Goal: Task Accomplishment & Management: Use online tool/utility

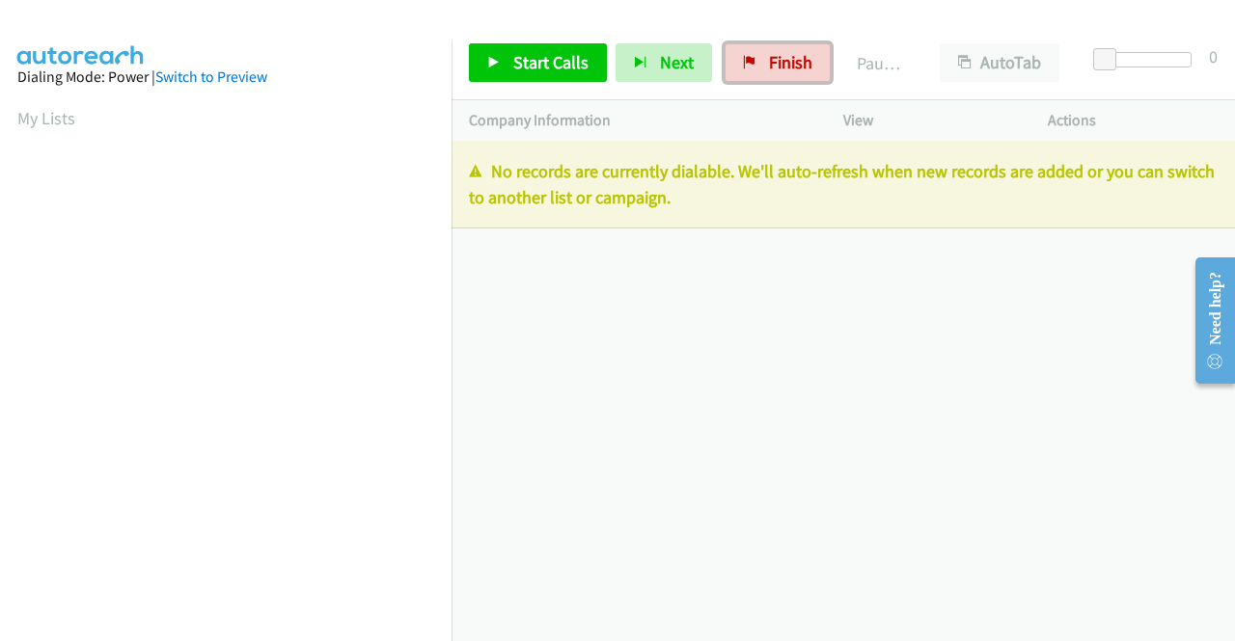
drag, startPoint x: 775, startPoint y: 61, endPoint x: 681, endPoint y: 99, distance: 102.1
click at [775, 61] on span "Finish" at bounding box center [790, 62] width 43 height 22
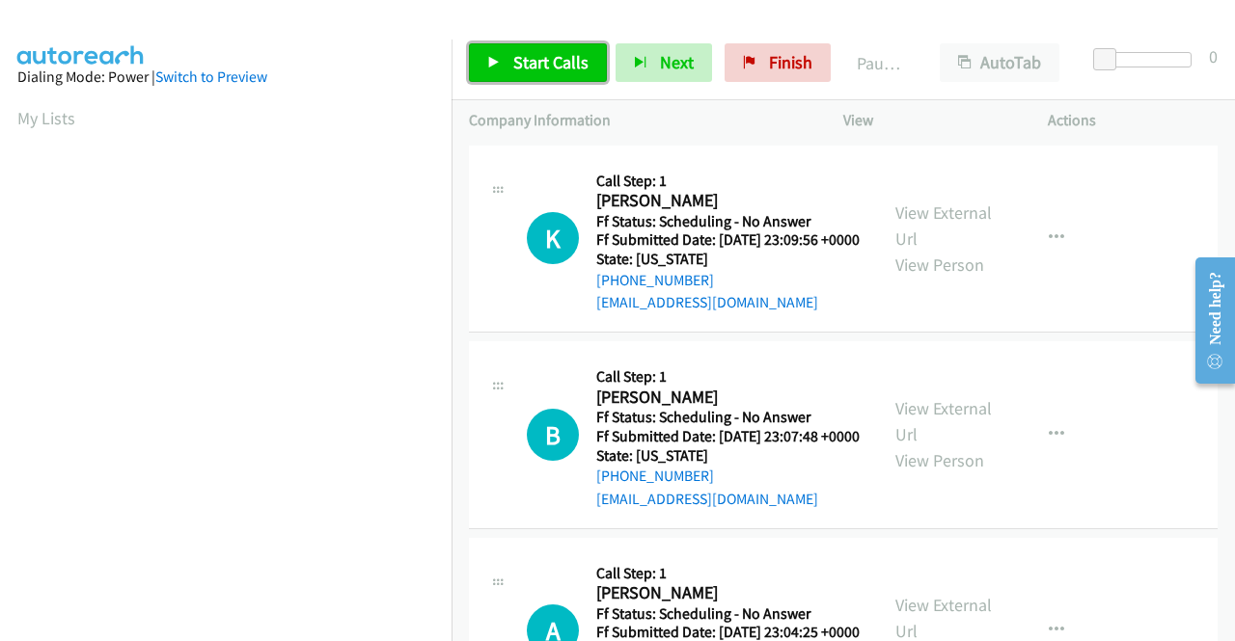
click at [561, 56] on span "Start Calls" at bounding box center [550, 62] width 75 height 22
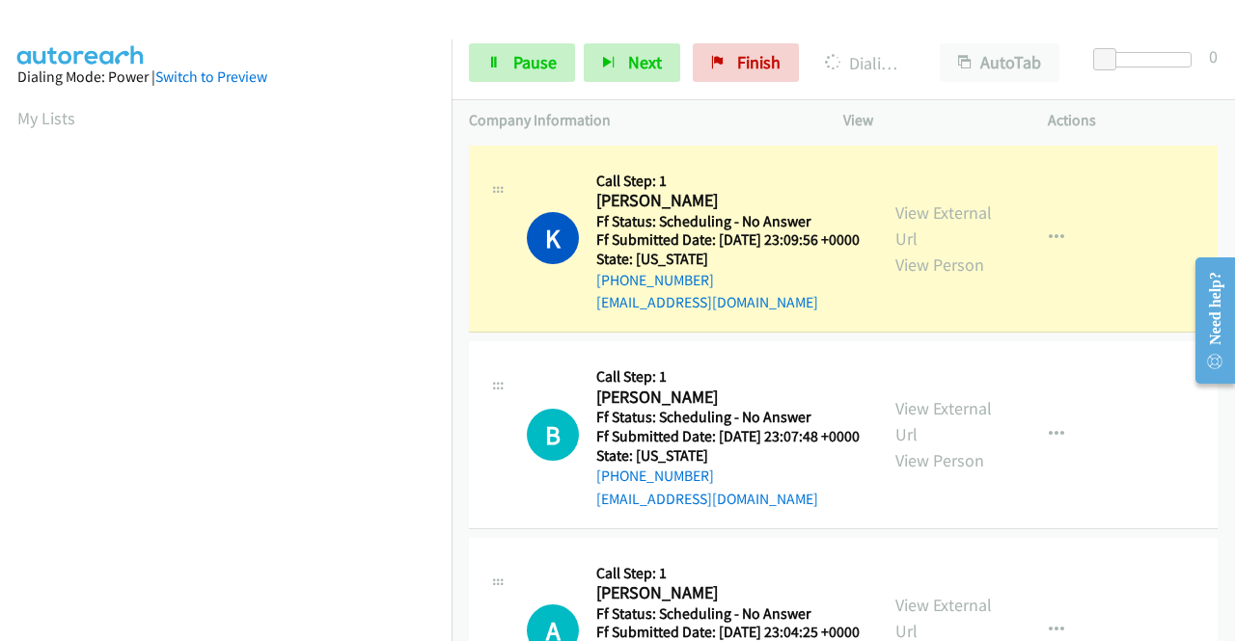
scroll to position [440, 0]
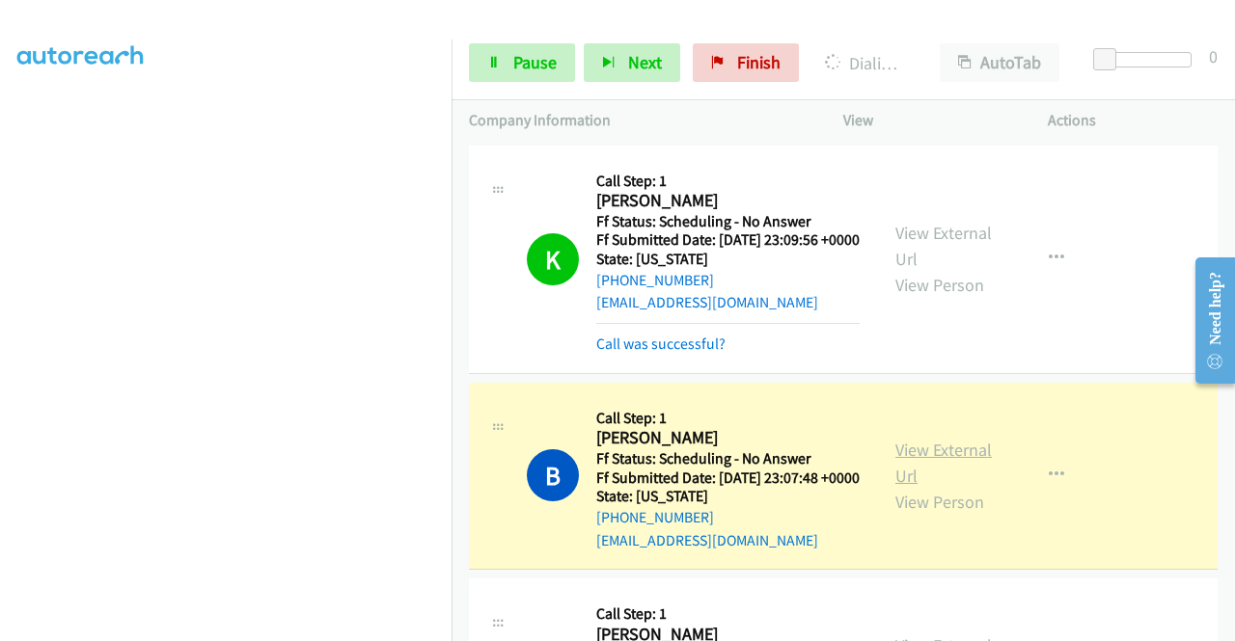
click at [919, 473] on link "View External Url" at bounding box center [943, 463] width 96 height 48
click at [928, 247] on link "View External Url" at bounding box center [943, 246] width 96 height 48
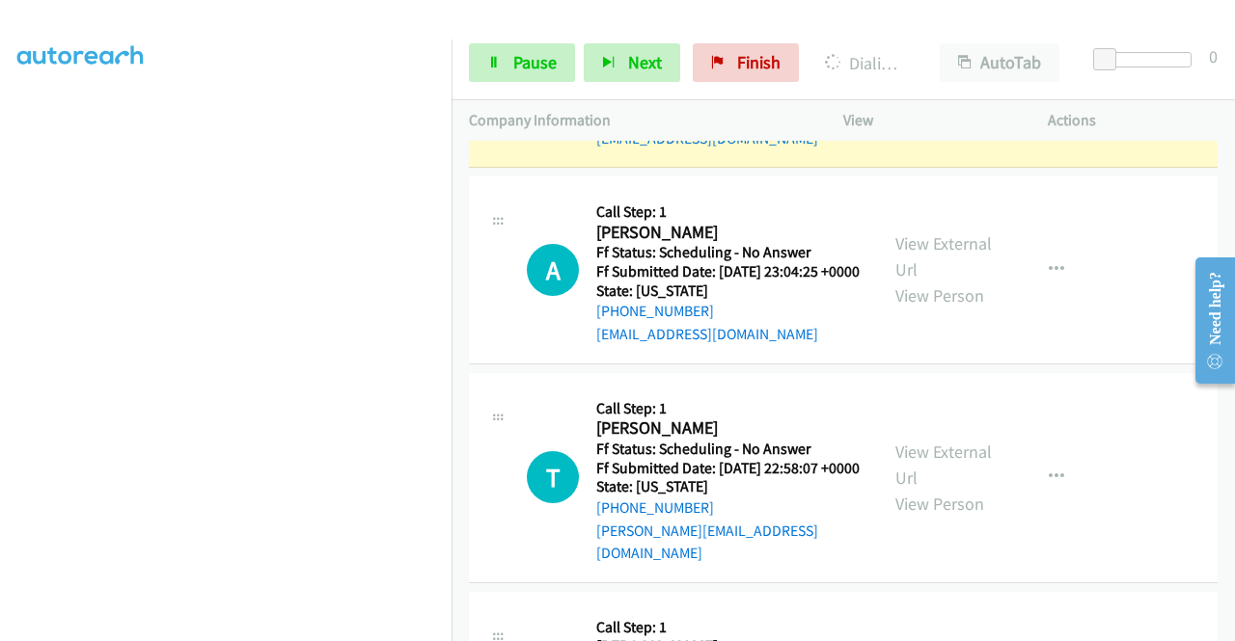
scroll to position [437, 0]
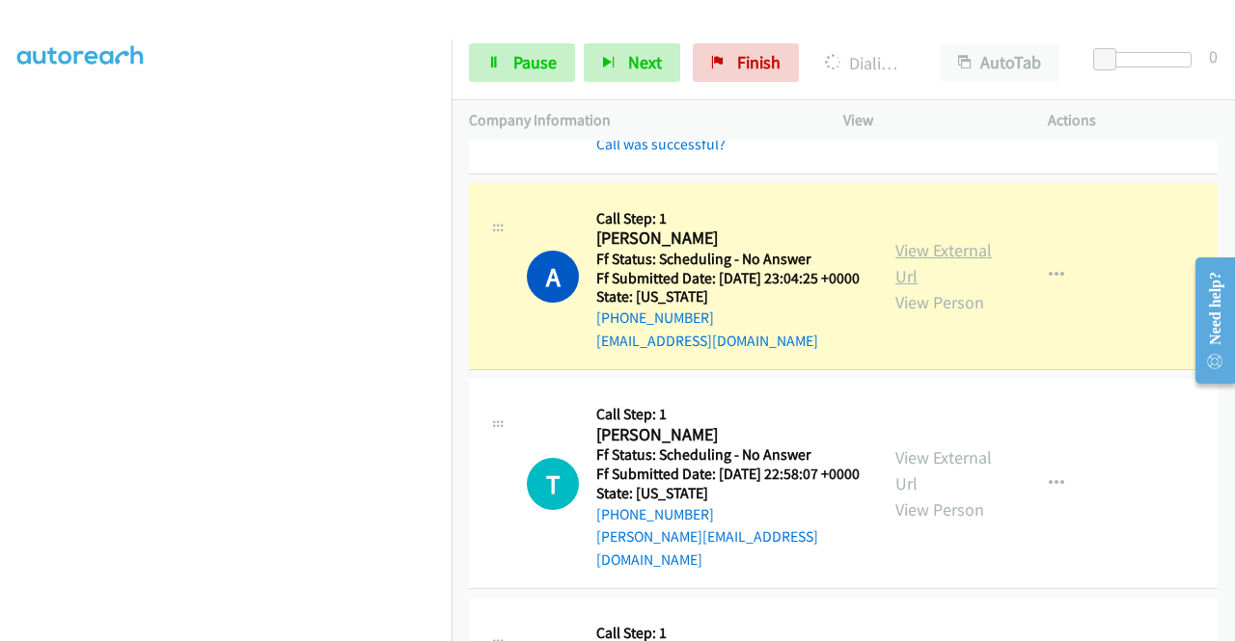
click at [953, 287] on link "View External Url" at bounding box center [943, 263] width 96 height 48
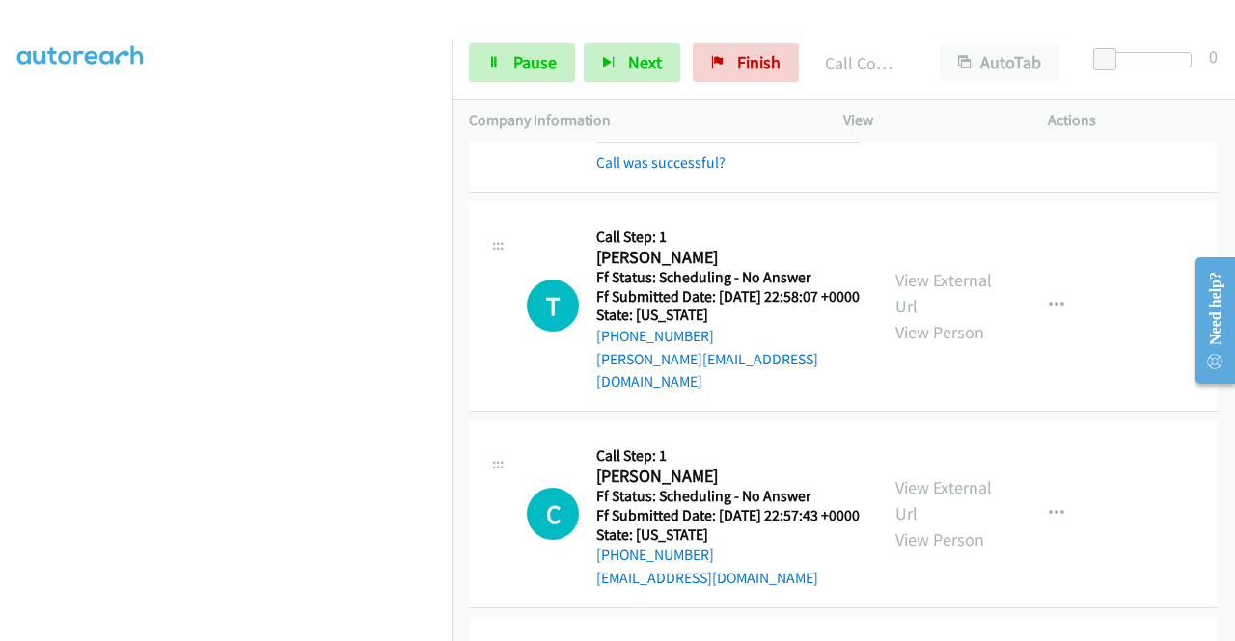
scroll to position [758, 0]
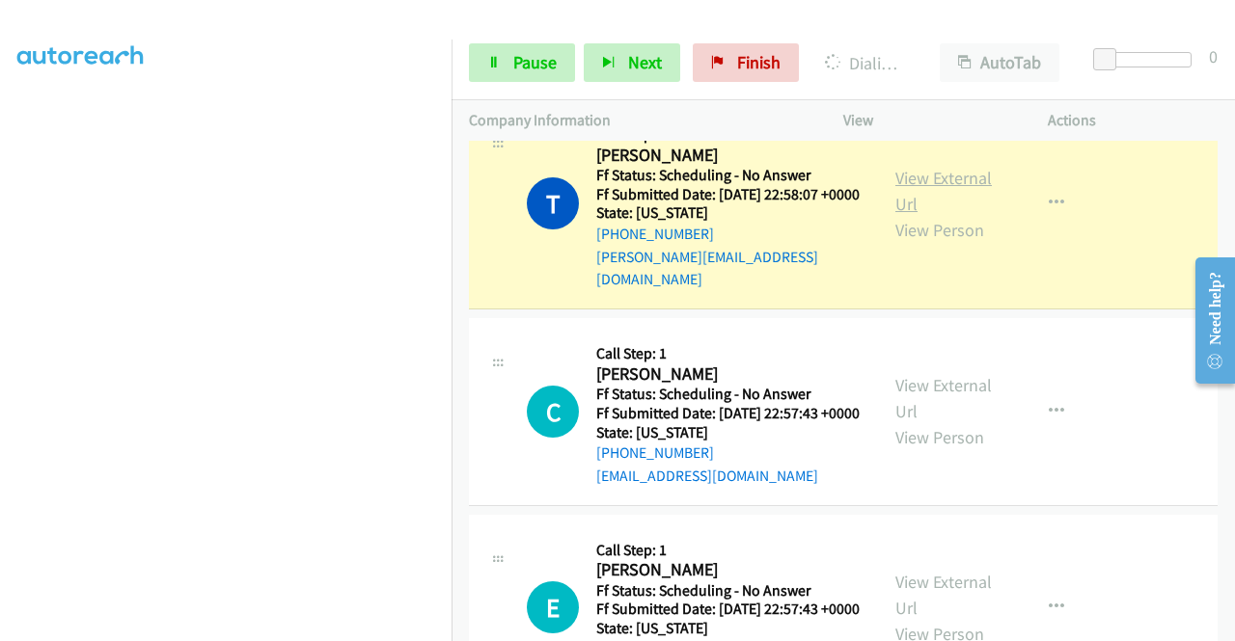
click at [901, 215] on link "View External Url" at bounding box center [943, 191] width 96 height 48
click at [455, 462] on td "C Callback Scheduled Call Step: 1 [PERSON_NAME] America/Los_Angeles Ff Status: …" at bounding box center [842, 412] width 783 height 197
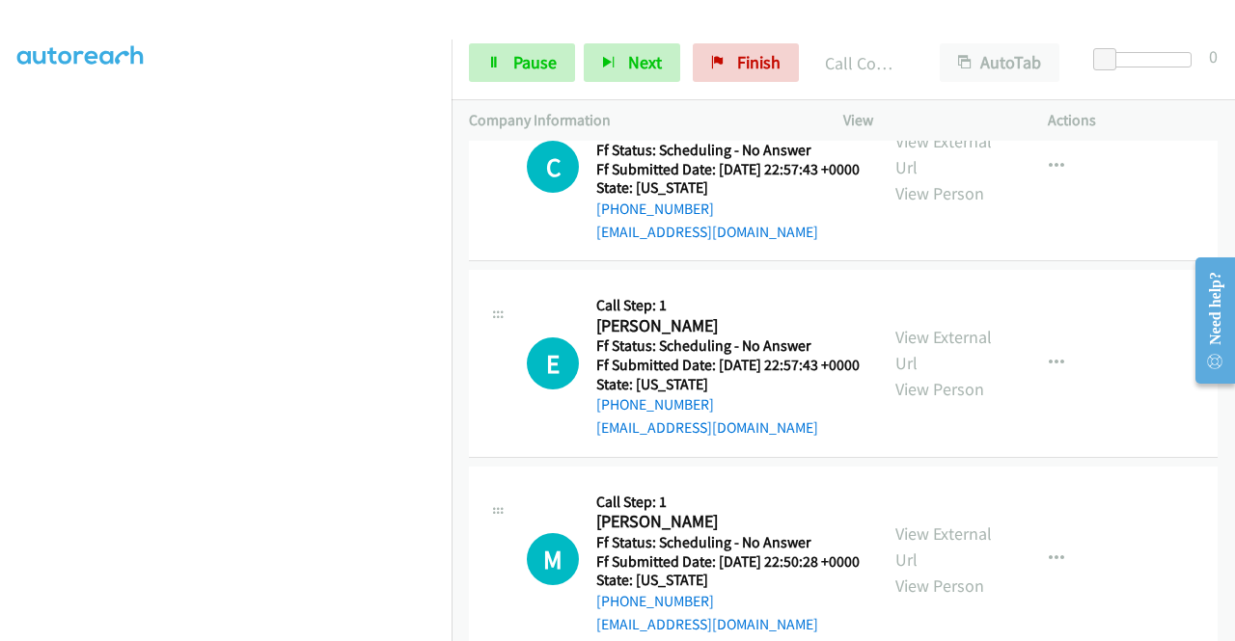
scroll to position [1005, 0]
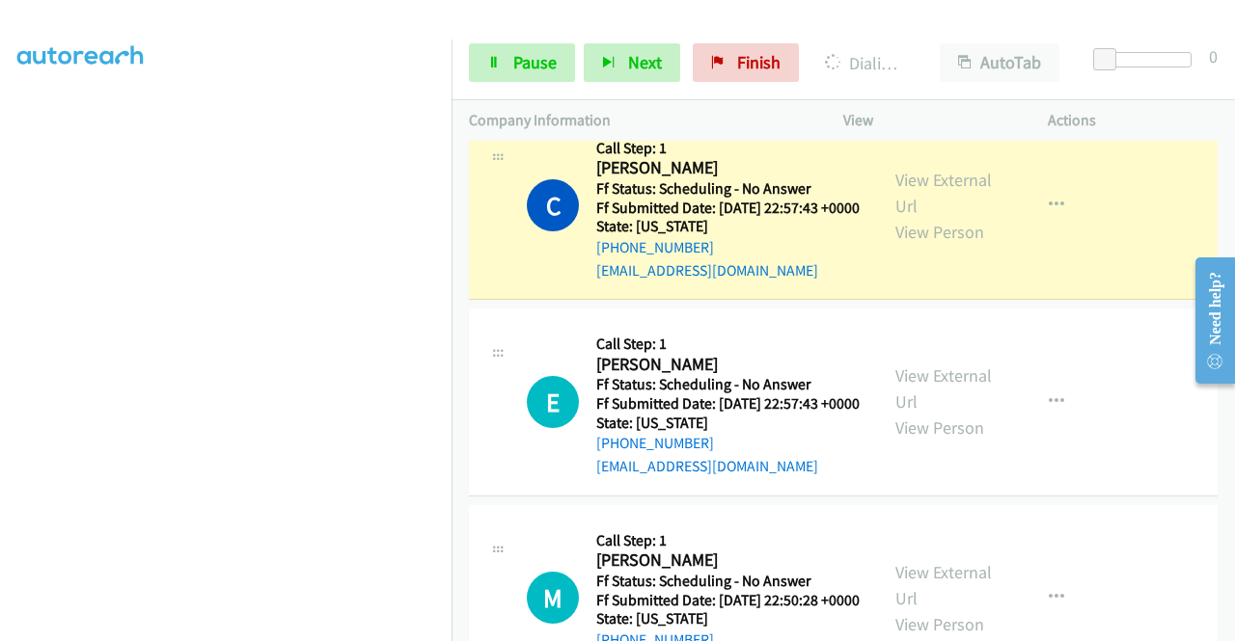
click at [563, 283] on div "C Callback Scheduled Call Step: 1 [PERSON_NAME] America/Los_Angeles Ff Status: …" at bounding box center [694, 206] width 334 height 152
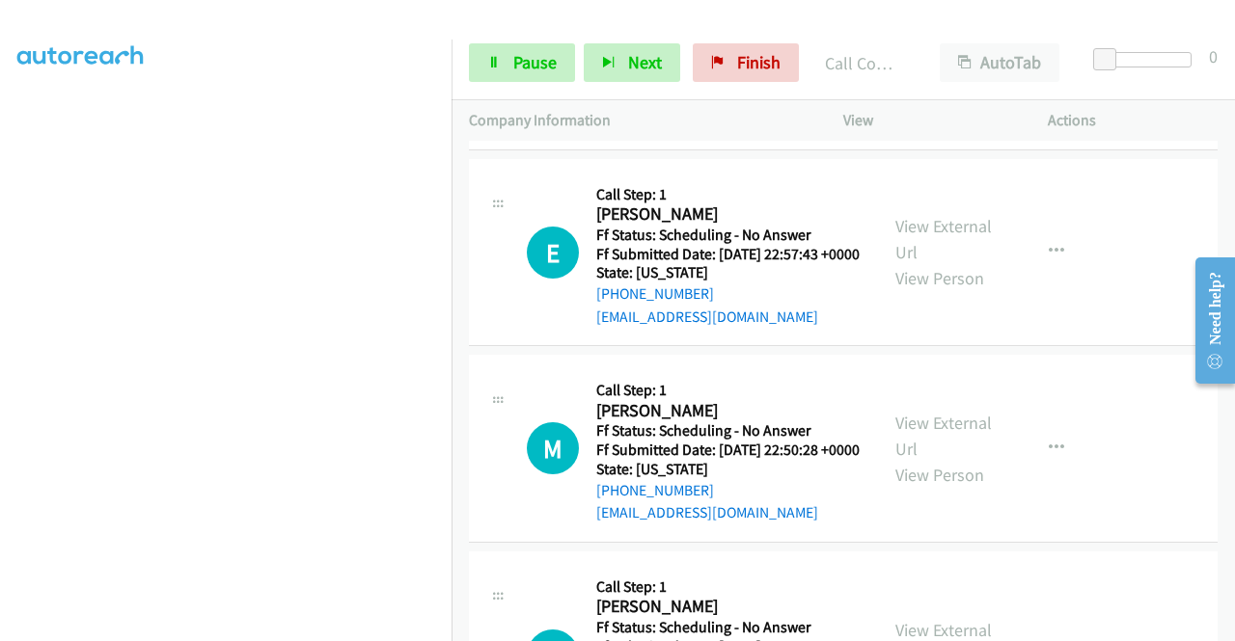
scroll to position [1198, 0]
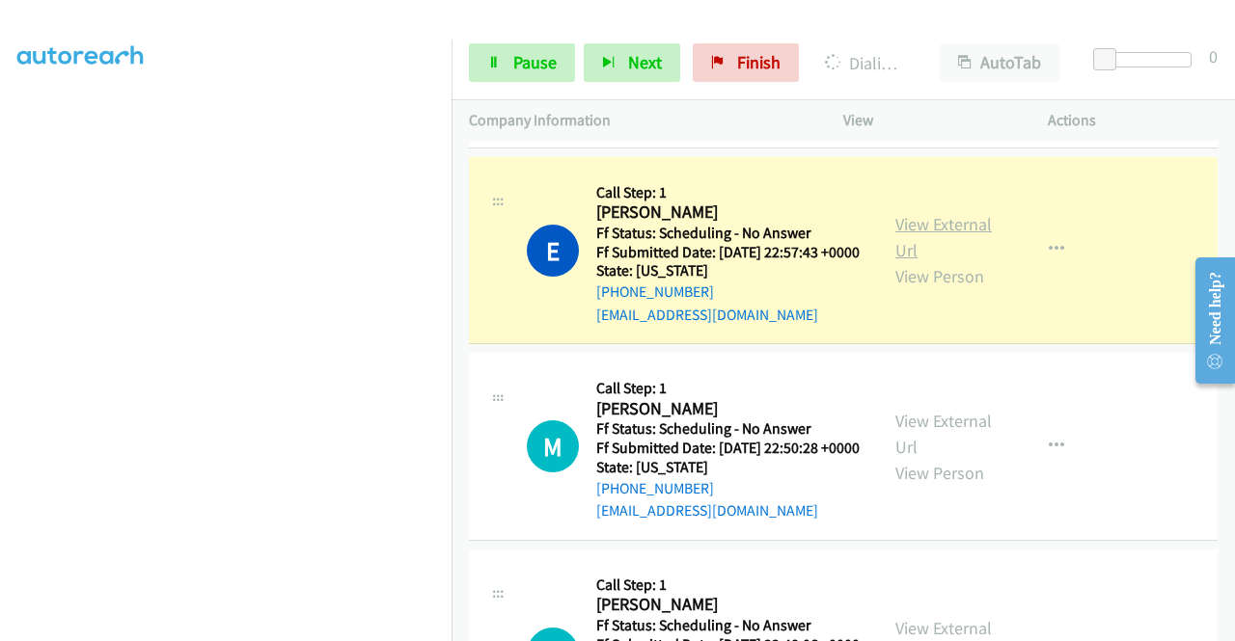
click at [952, 261] on link "View External Url" at bounding box center [943, 237] width 96 height 48
click at [501, 76] on link "Pause" at bounding box center [522, 62] width 106 height 39
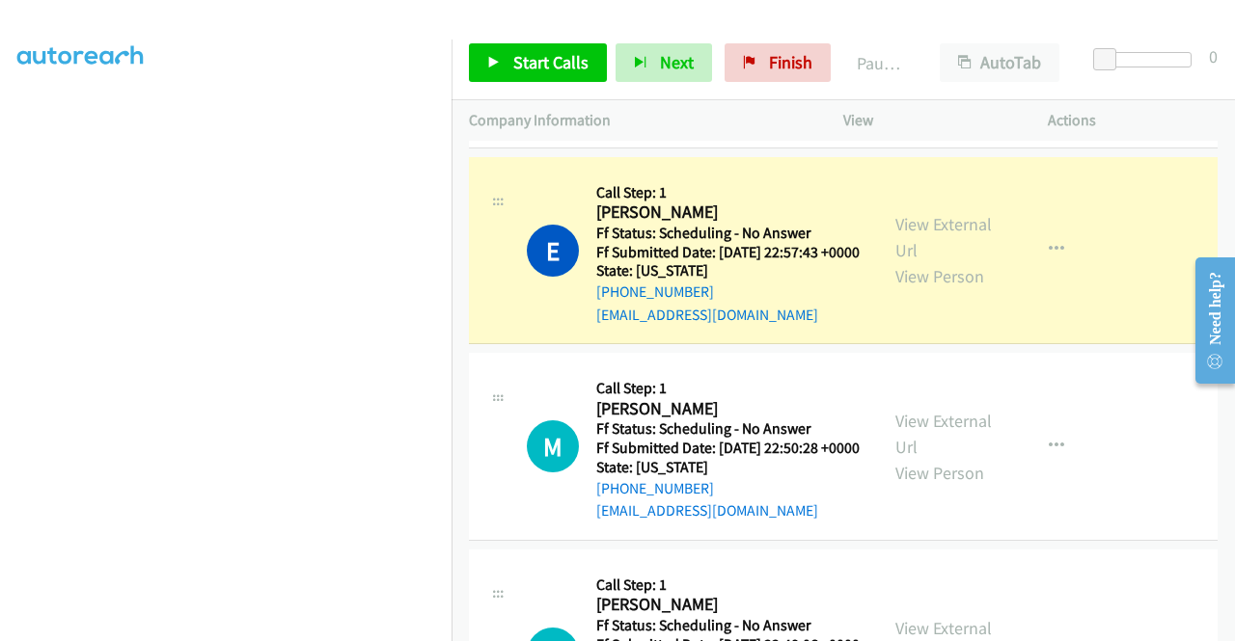
scroll to position [438, 0]
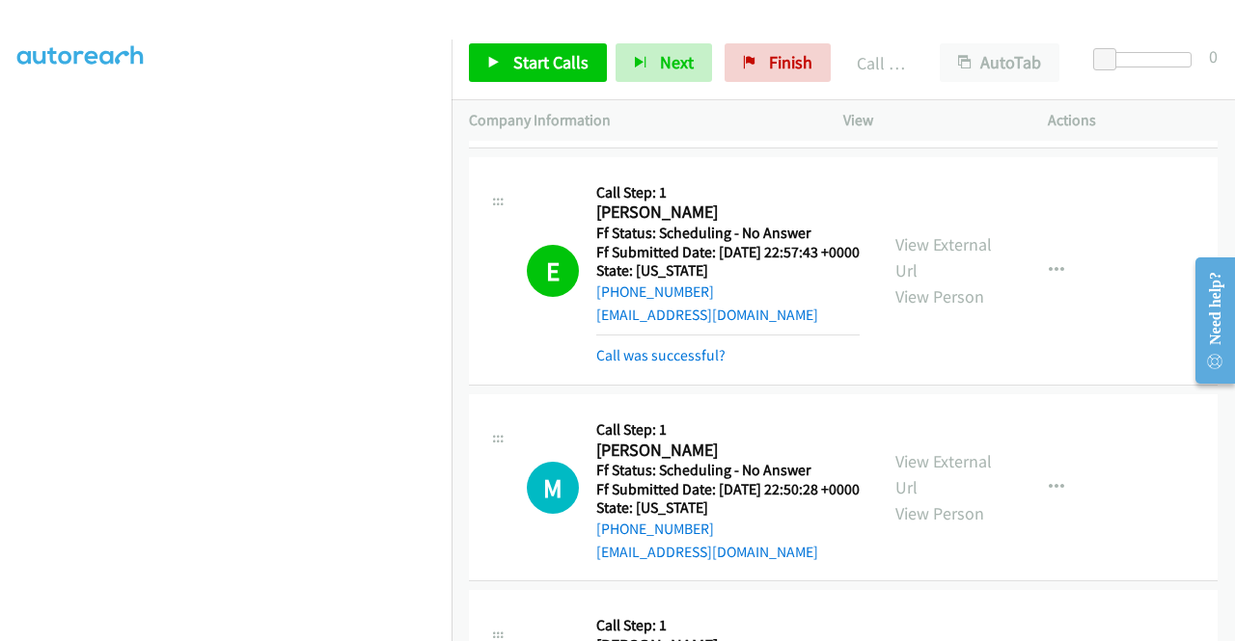
click at [528, 86] on div "Start Calls Pause Next Finish Call Completed AutoTab AutoTab 0" at bounding box center [842, 63] width 783 height 74
click at [530, 76] on link "Start Calls" at bounding box center [538, 62] width 138 height 39
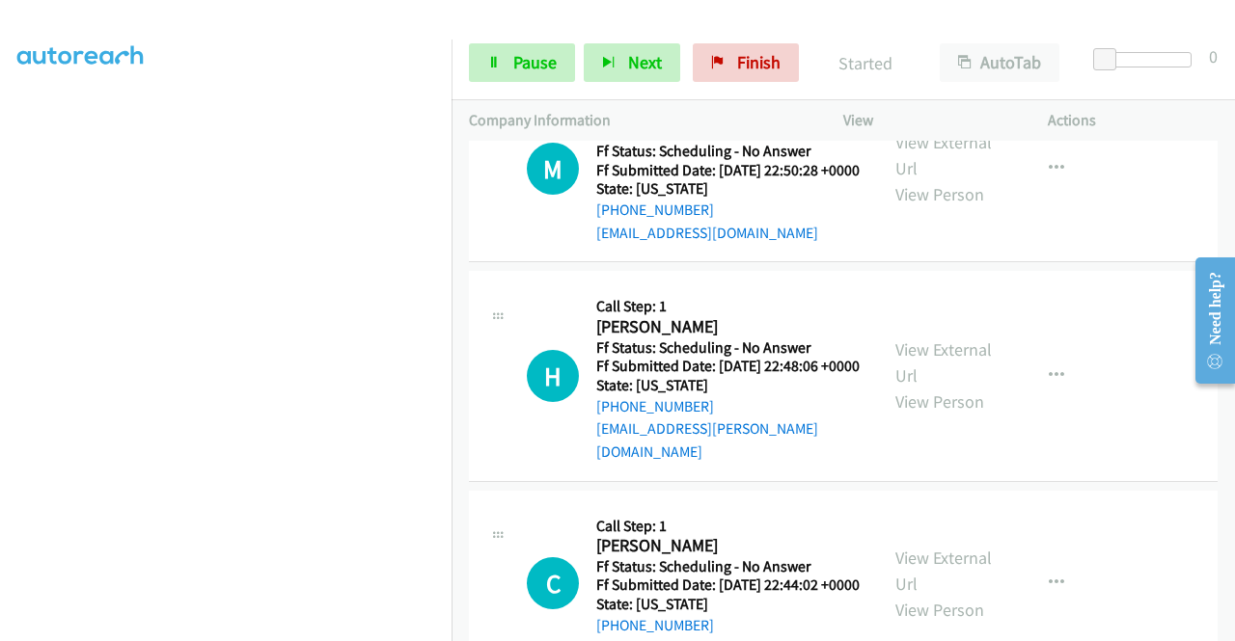
scroll to position [1533, 0]
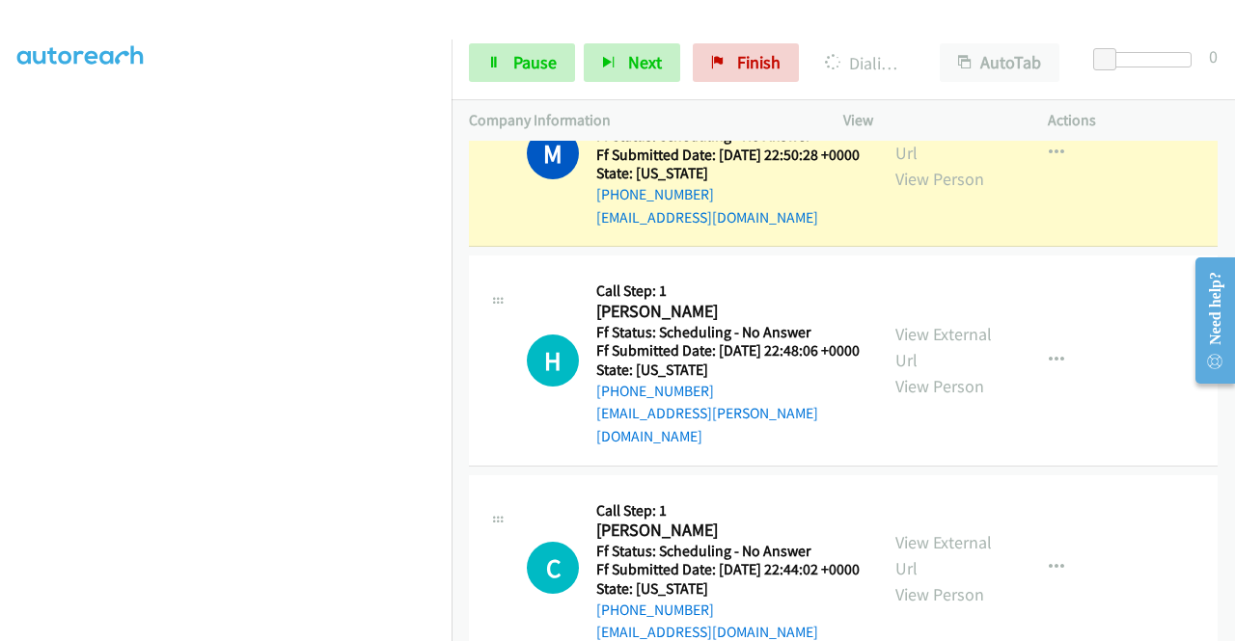
click at [884, 230] on div "View External Url View Person View External Url Email Schedule/Manage Callback …" at bounding box center [989, 153] width 222 height 152
click at [895, 164] on link "View External Url" at bounding box center [943, 140] width 96 height 48
click at [492, 47] on link "Pause" at bounding box center [522, 62] width 106 height 39
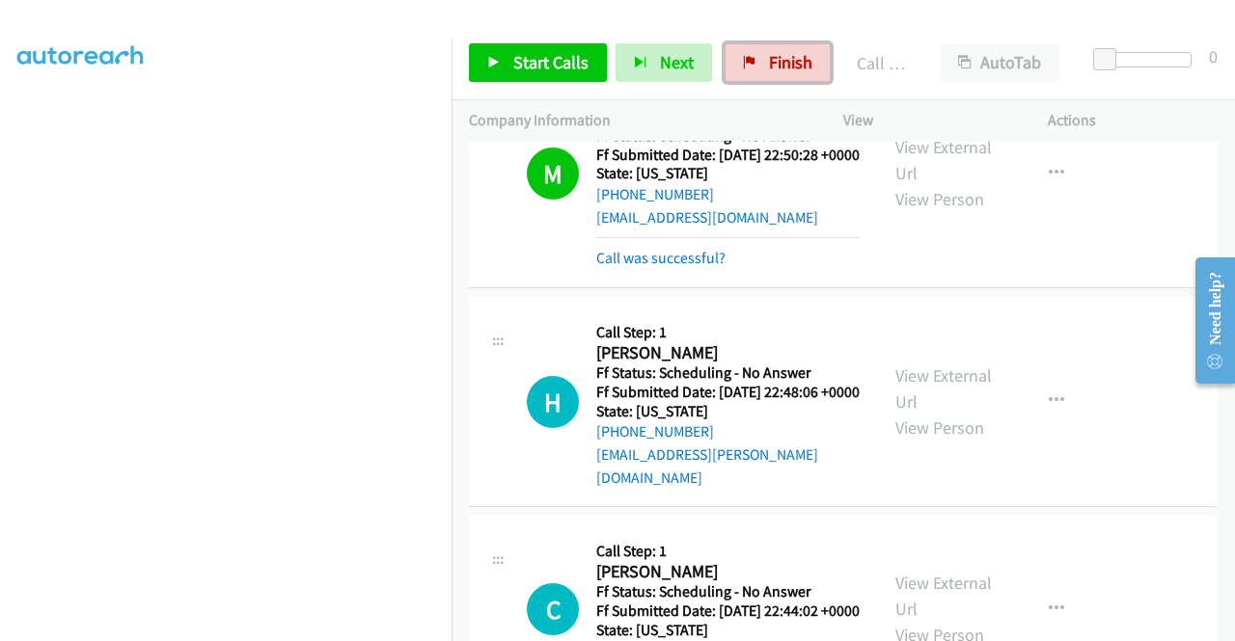
click at [754, 61] on link "Finish" at bounding box center [777, 62] width 106 height 39
